Goal: Information Seeking & Learning: Learn about a topic

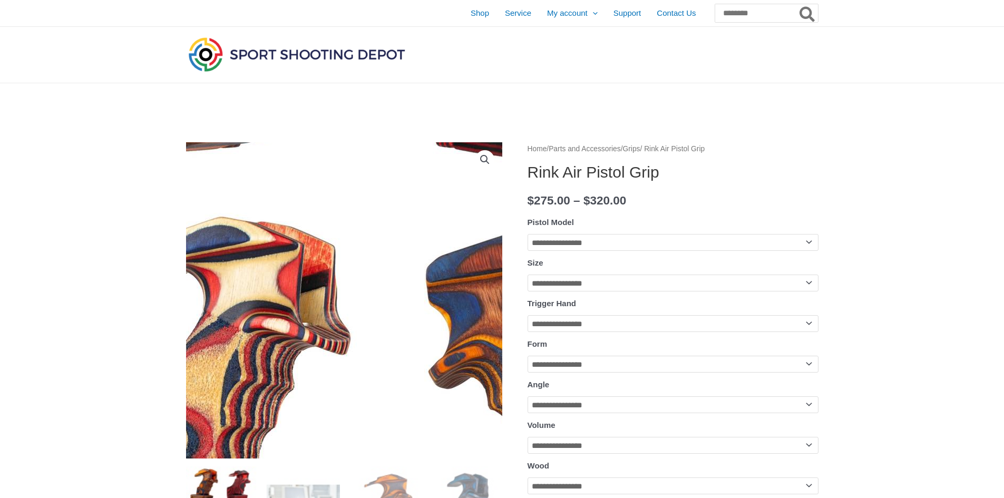
click at [322, 387] on img at bounding box center [382, 179] width 759 height 759
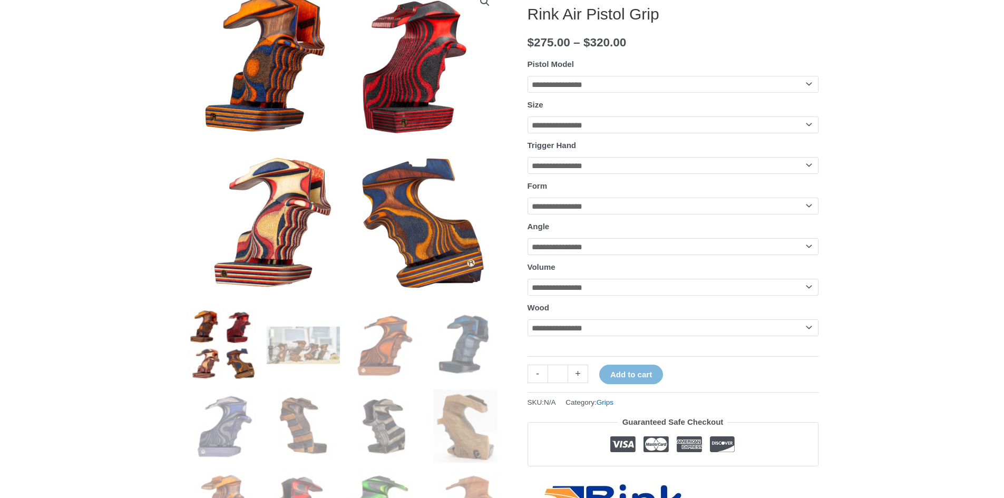
scroll to position [211, 0]
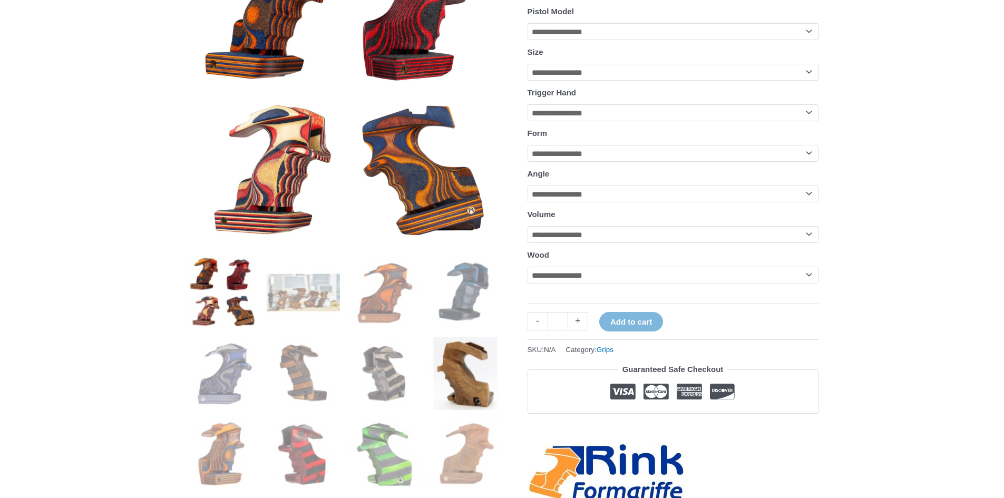
click at [461, 383] on img at bounding box center [465, 373] width 73 height 73
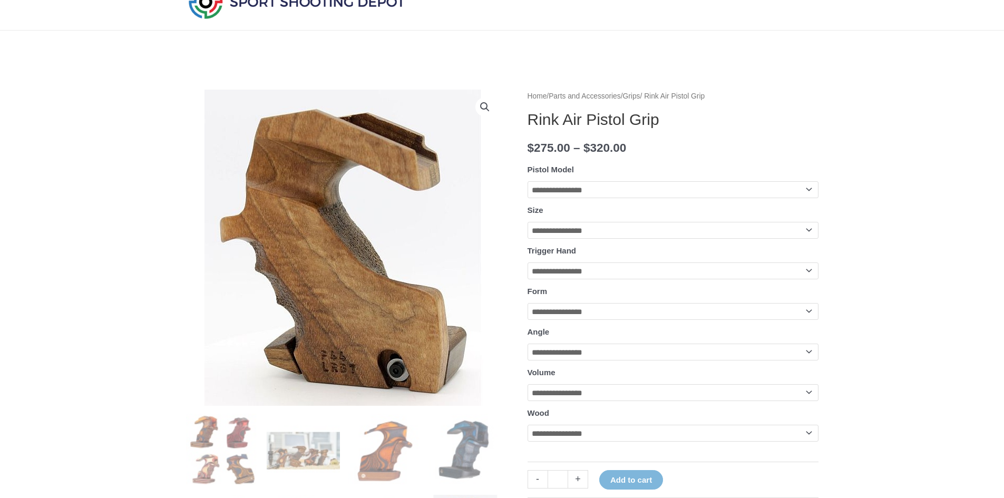
scroll to position [0, 0]
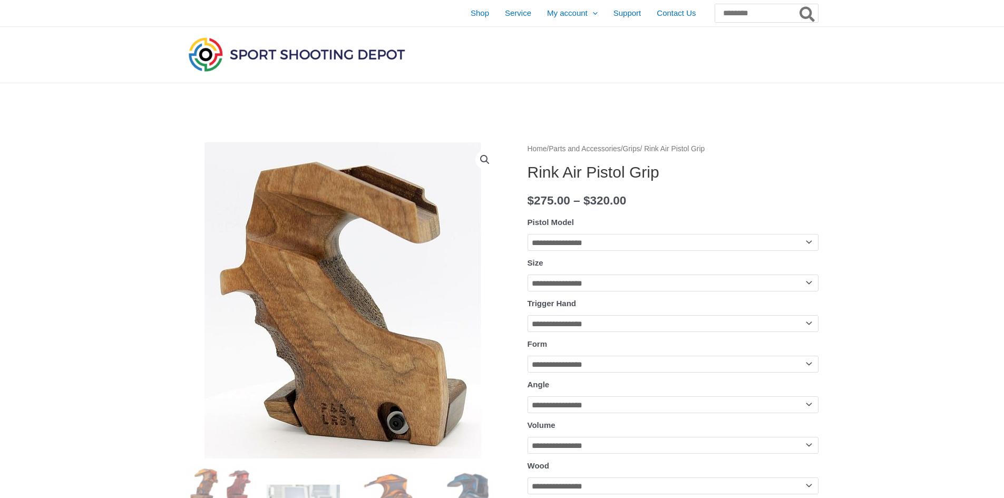
click at [453, 317] on img at bounding box center [344, 300] width 316 height 316
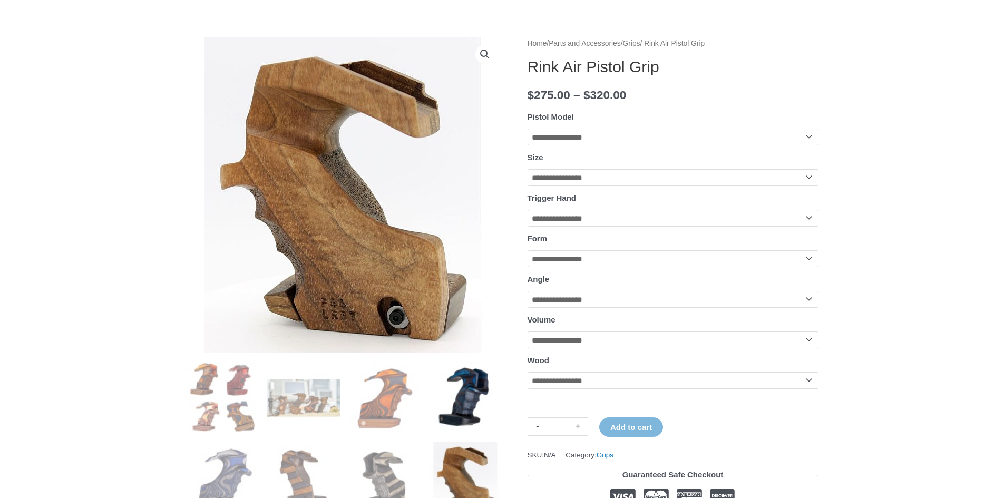
scroll to position [158, 0]
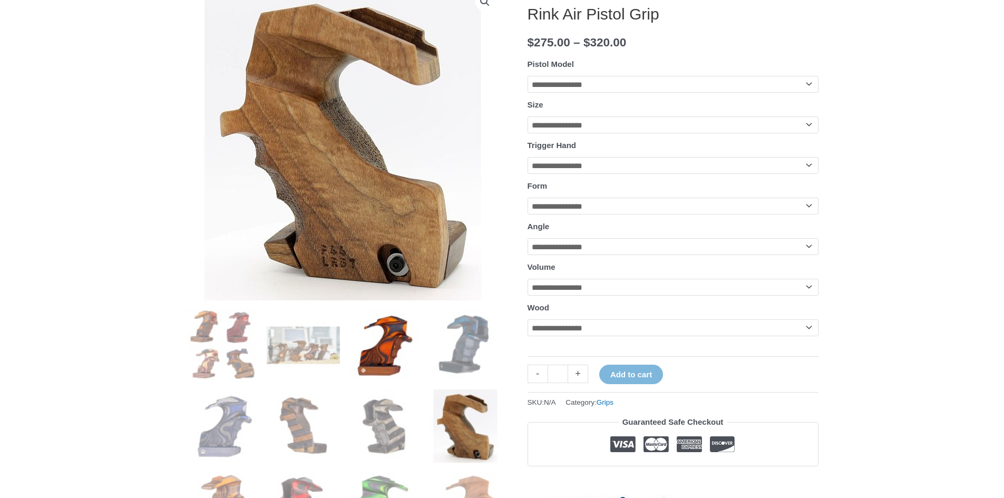
click at [416, 355] on img at bounding box center [384, 344] width 73 height 73
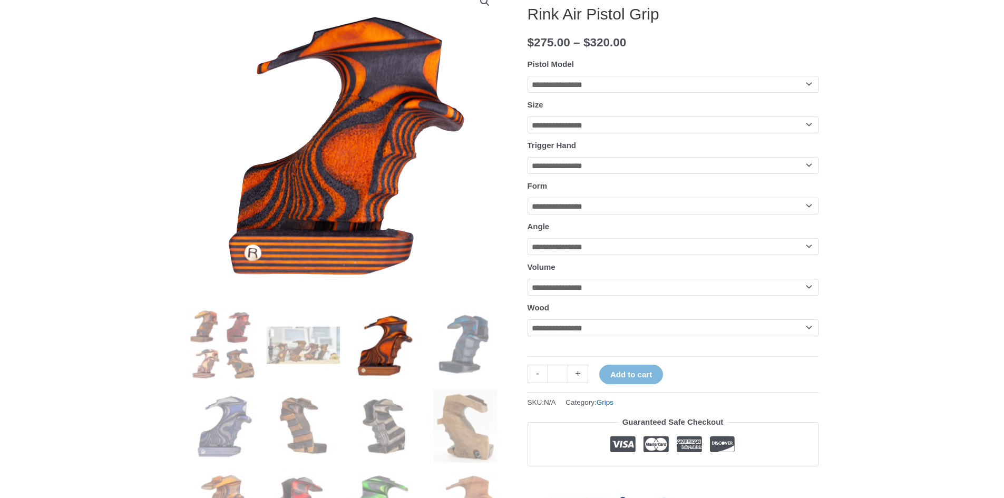
scroll to position [105, 0]
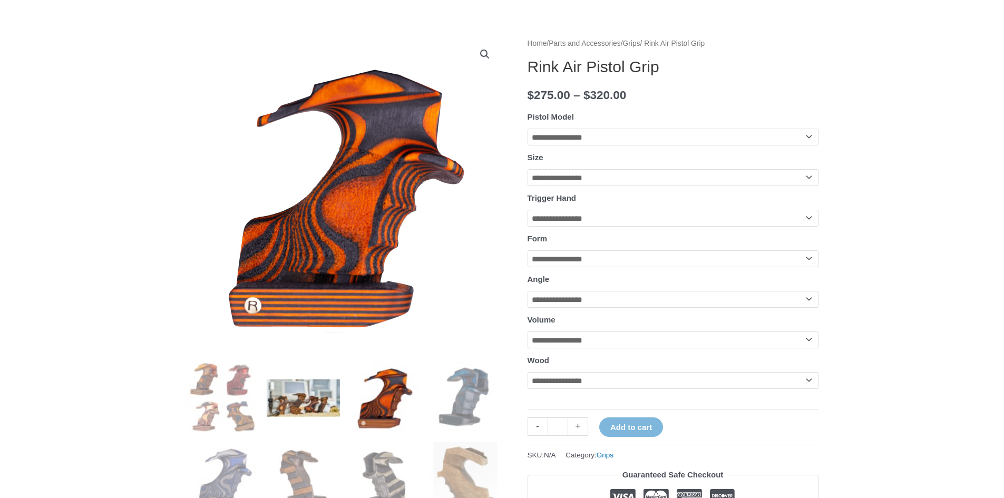
click at [325, 391] on img at bounding box center [303, 397] width 73 height 73
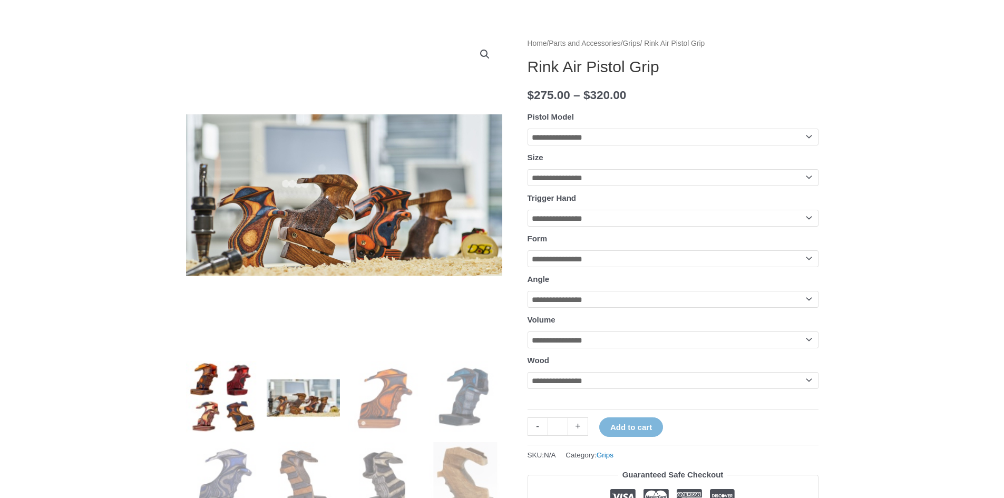
click at [247, 403] on img at bounding box center [222, 397] width 73 height 73
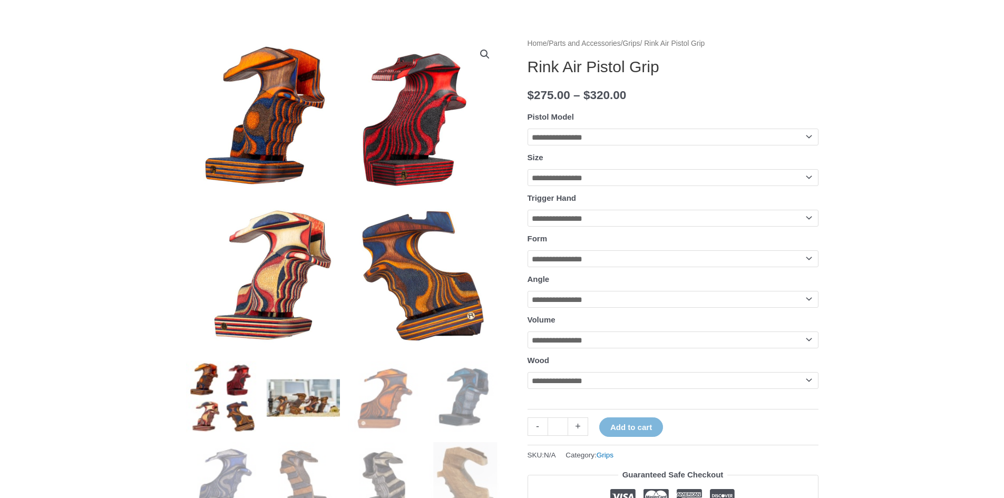
click at [299, 406] on img at bounding box center [303, 397] width 73 height 73
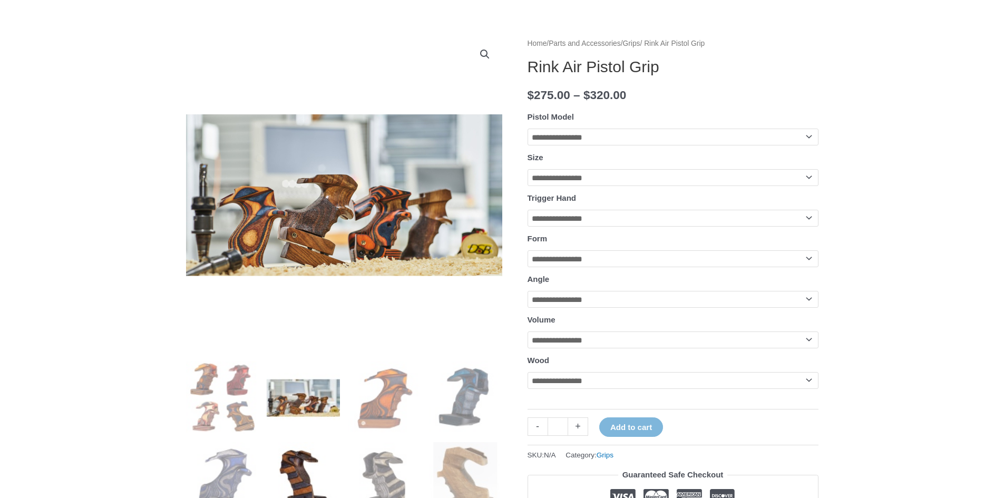
click at [278, 449] on img at bounding box center [303, 478] width 73 height 73
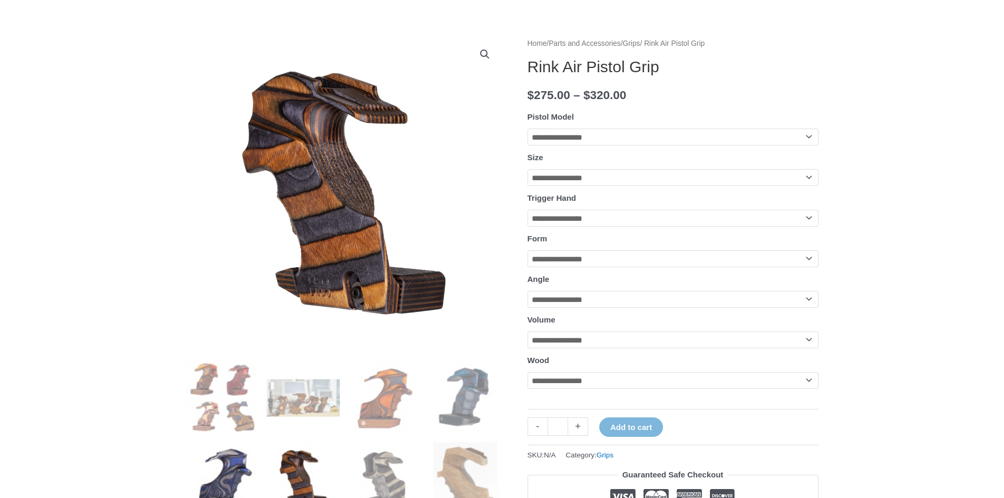
click at [234, 458] on img at bounding box center [222, 478] width 73 height 73
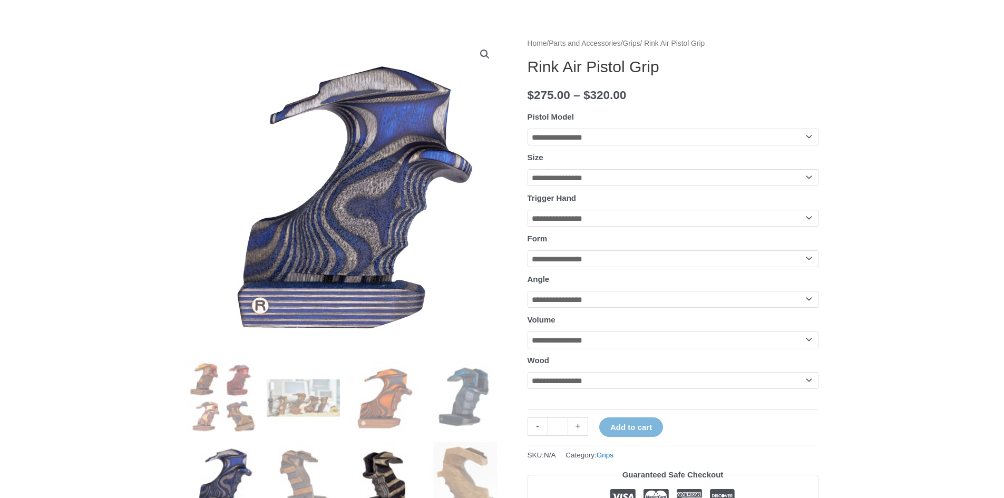
click at [359, 449] on img at bounding box center [384, 478] width 73 height 73
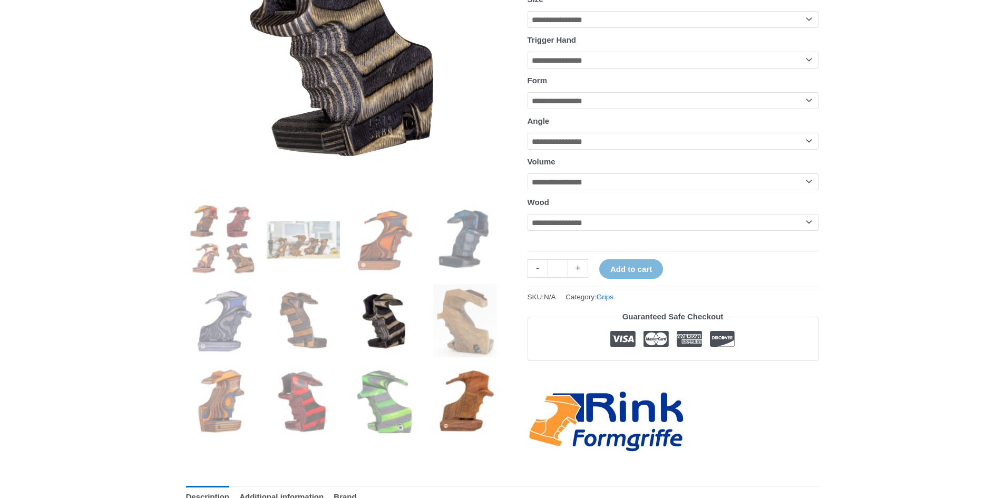
scroll to position [422, 0]
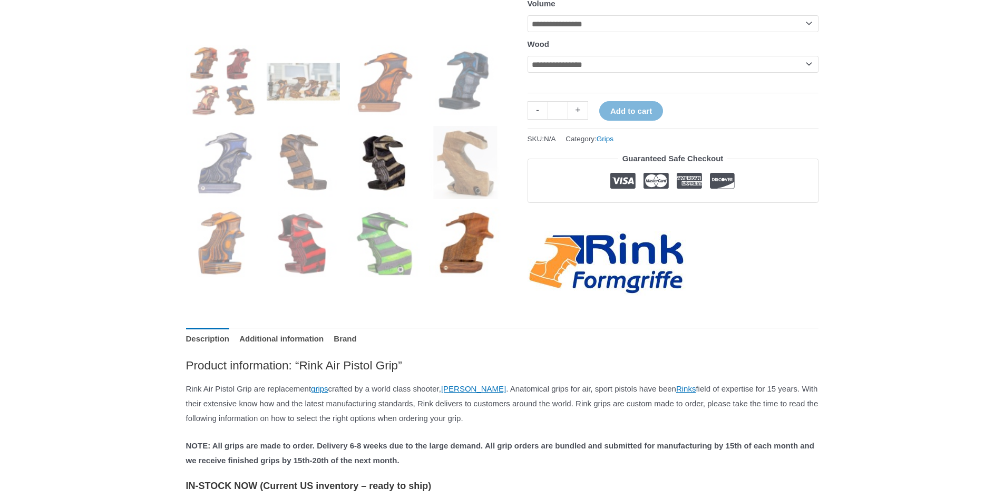
click at [465, 270] on img at bounding box center [465, 243] width 73 height 73
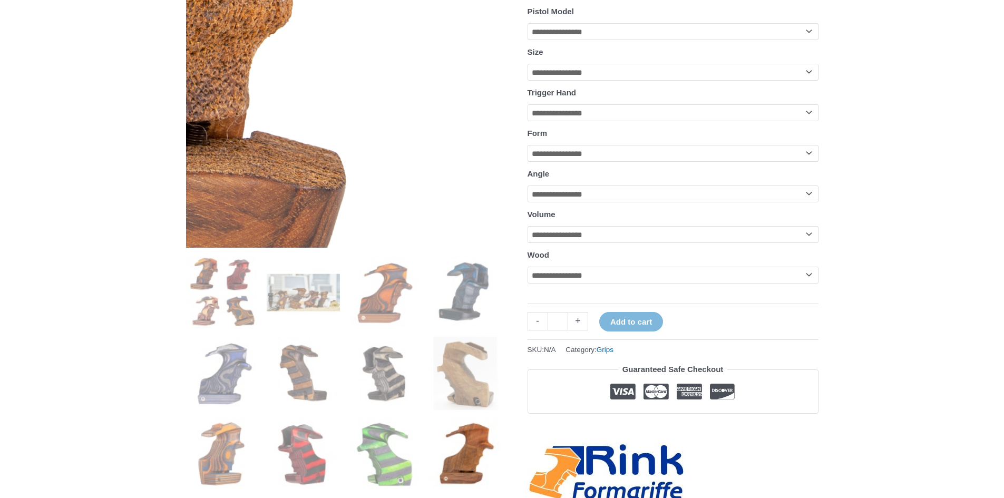
scroll to position [0, 0]
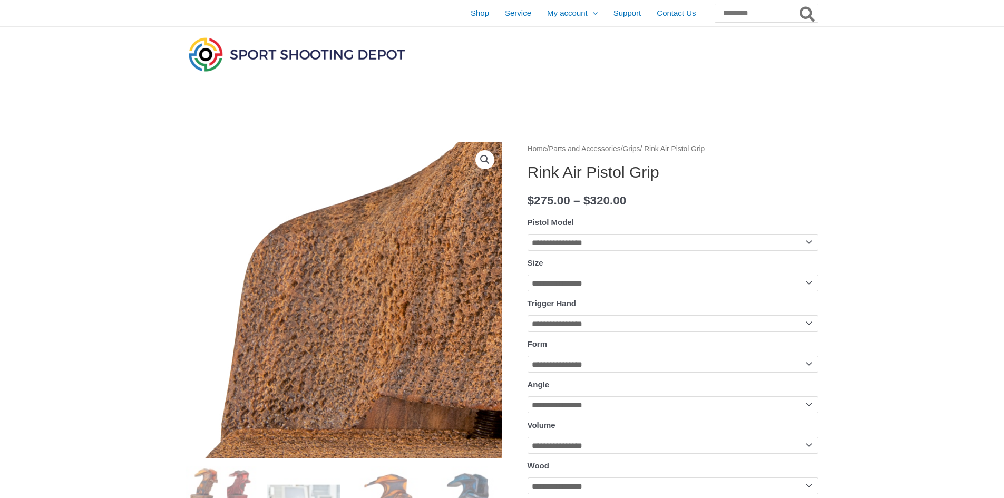
click at [253, 355] on img at bounding box center [556, 174] width 1054 height 1054
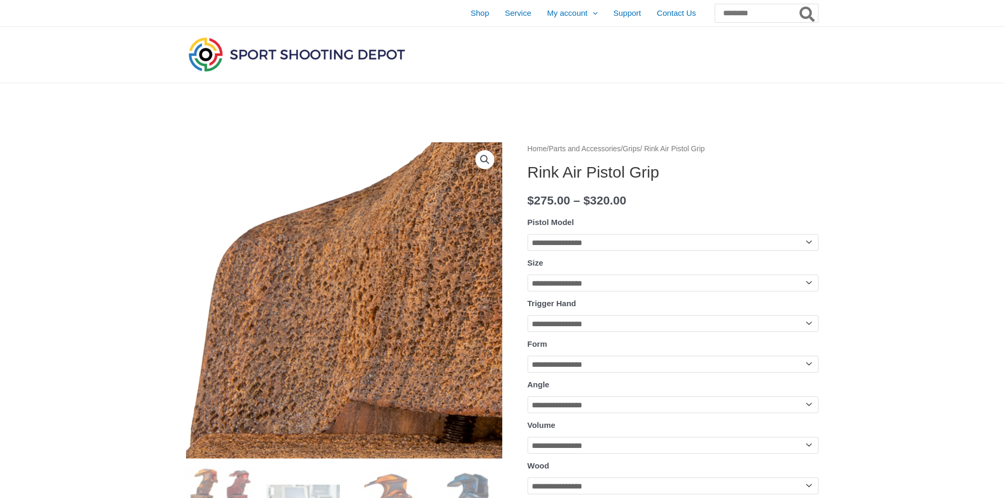
click at [289, 352] on img at bounding box center [525, 179] width 1054 height 1054
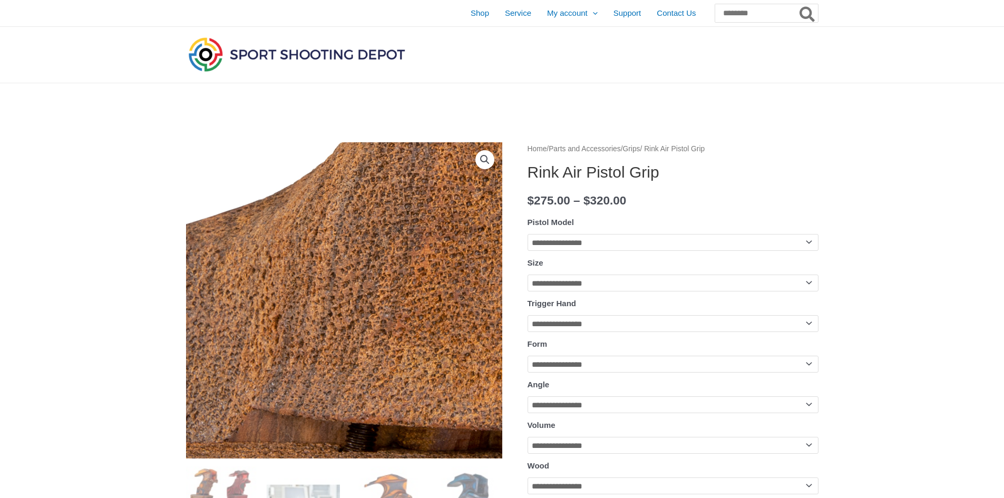
click at [308, 349] on img at bounding box center [428, 187] width 1054 height 1054
